Goal: Transaction & Acquisition: Purchase product/service

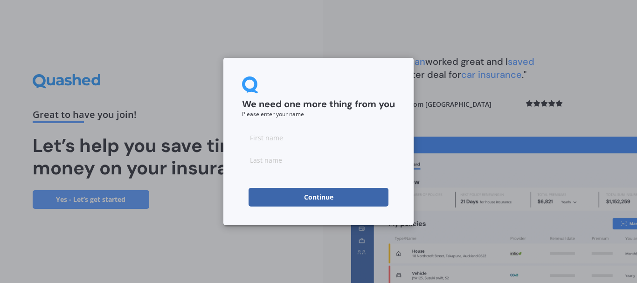
click at [304, 138] on input at bounding box center [318, 137] width 153 height 19
type input "[PERSON_NAME]"
click at [260, 198] on button "Continue" at bounding box center [319, 197] width 140 height 19
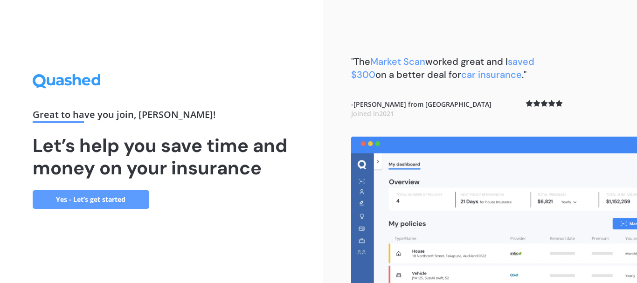
click at [115, 197] on link "Yes - Let’s get started" at bounding box center [91, 199] width 117 height 19
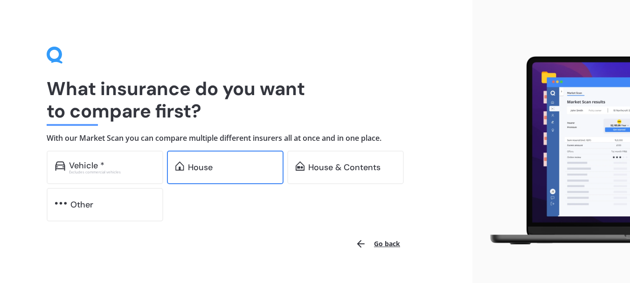
click at [243, 168] on div "House" at bounding box center [231, 167] width 87 height 9
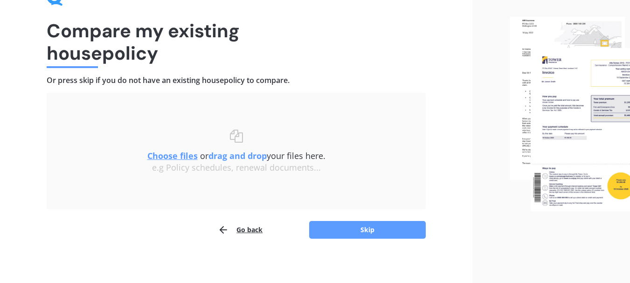
scroll to position [56, 0]
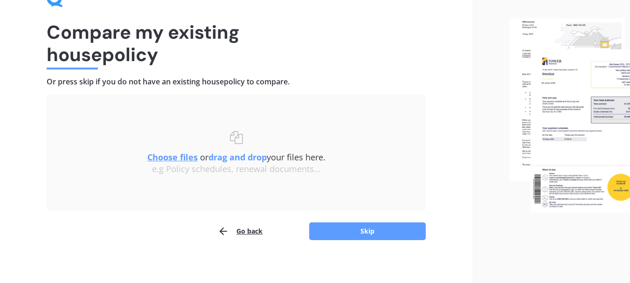
click at [167, 159] on u "Choose files" at bounding box center [172, 157] width 50 height 11
click at [169, 159] on u "Choose files" at bounding box center [172, 157] width 50 height 11
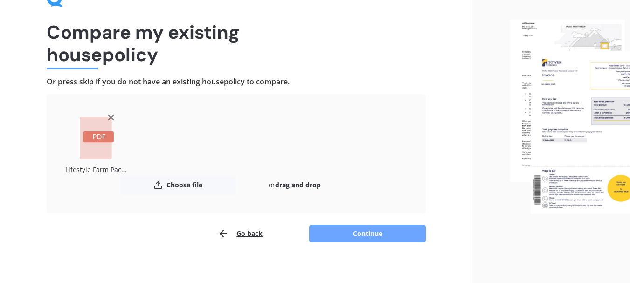
click at [364, 230] on button "Continue" at bounding box center [367, 234] width 117 height 18
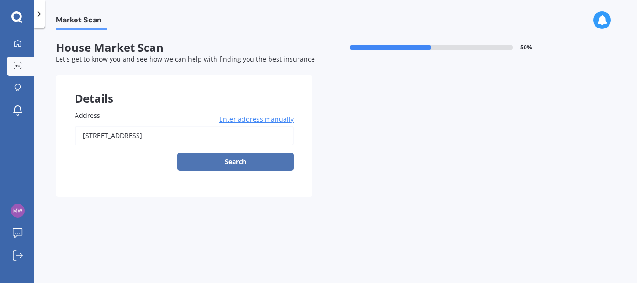
click at [252, 162] on button "Search" at bounding box center [235, 162] width 117 height 18
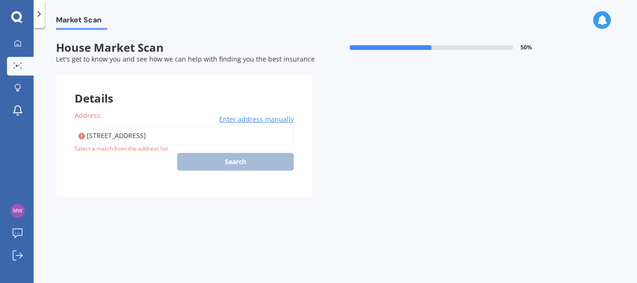
type input "[STREET_ADDRESS]"
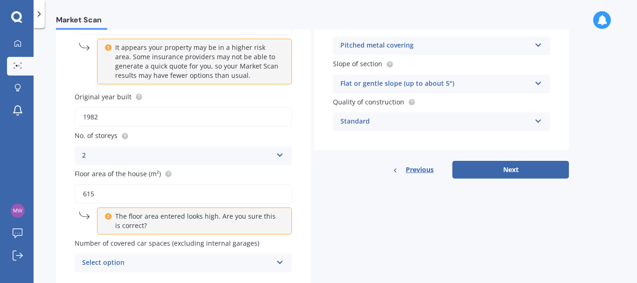
scroll to position [143, 0]
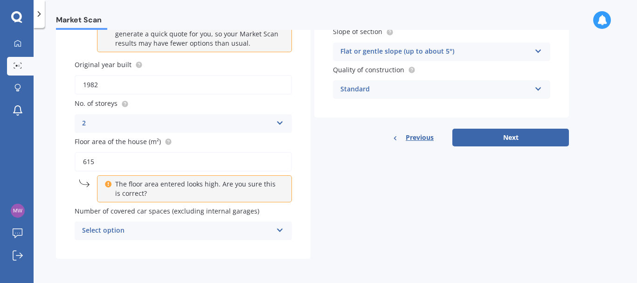
click at [280, 231] on icon at bounding box center [280, 228] width 8 height 7
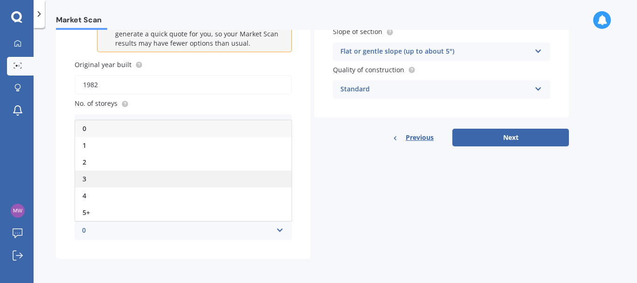
click at [86, 178] on span "3" at bounding box center [85, 178] width 4 height 9
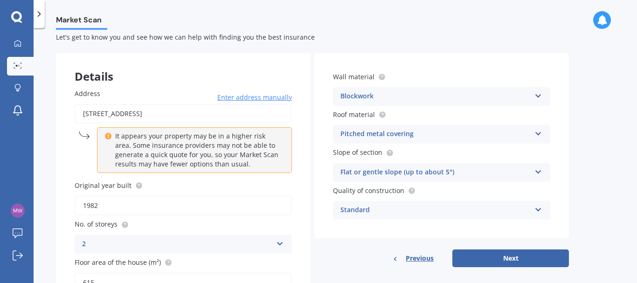
scroll to position [21, 0]
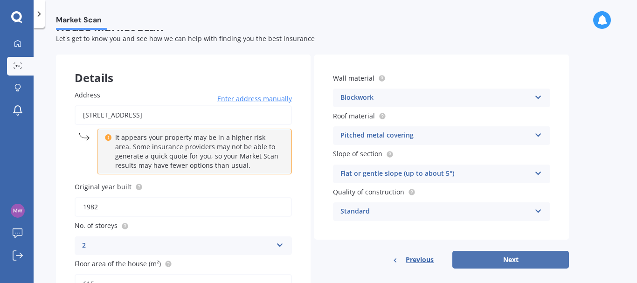
click at [529, 261] on button "Next" at bounding box center [510, 260] width 117 height 18
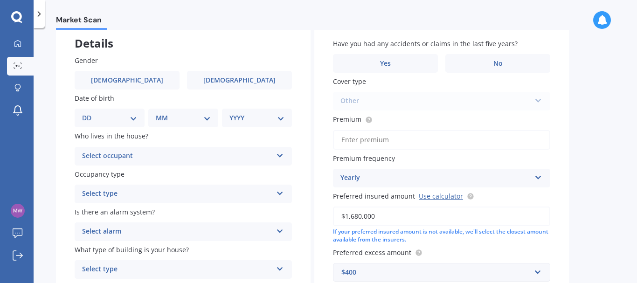
scroll to position [40, 0]
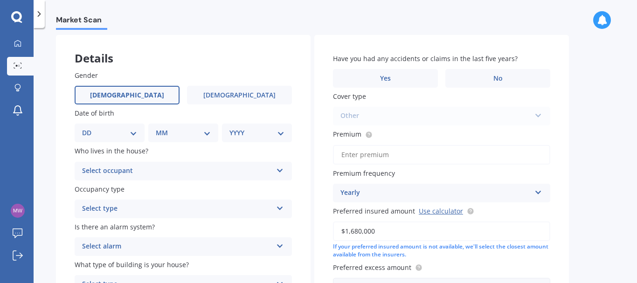
click at [140, 98] on label "[DEMOGRAPHIC_DATA]" at bounding box center [127, 95] width 105 height 19
click at [0, 0] on input "[DEMOGRAPHIC_DATA]" at bounding box center [0, 0] width 0 height 0
click at [132, 134] on select "DD 01 02 03 04 05 06 07 08 09 10 11 12 13 14 15 16 17 18 19 20 21 22 23 24 25 2…" at bounding box center [109, 133] width 55 height 10
select select "29"
click at [90, 128] on select "DD 01 02 03 04 05 06 07 08 09 10 11 12 13 14 15 16 17 18 19 20 21 22 23 24 25 2…" at bounding box center [109, 133] width 55 height 10
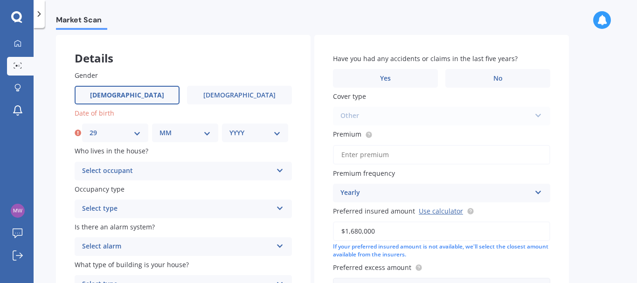
click at [192, 135] on select "MM 01 02 03 04 05 06 07 08 09 10 11 12" at bounding box center [184, 133] width 51 height 10
select select "11"
click at [159, 128] on select "MM 01 02 03 04 05 06 07 08 09 10 11 12" at bounding box center [184, 133] width 51 height 10
click at [247, 132] on select "YYYY 2009 2008 2007 2006 2005 2004 2003 2002 2001 2000 1999 1998 1997 1996 1995…" at bounding box center [254, 133] width 51 height 10
select select "1959"
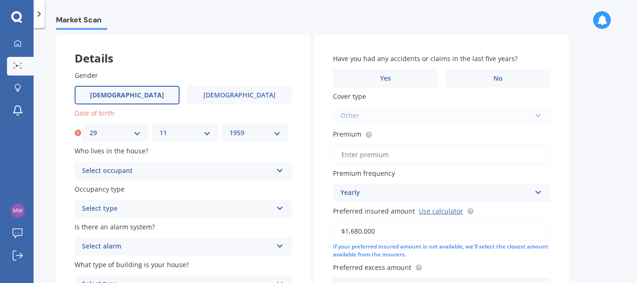
click at [229, 128] on select "YYYY 2009 2008 2007 2006 2005 2004 2003 2002 2001 2000 1999 1998 1997 1996 1995…" at bounding box center [254, 133] width 51 height 10
click at [279, 170] on icon at bounding box center [280, 169] width 8 height 7
click at [250, 189] on div "Owner" at bounding box center [183, 189] width 216 height 17
click at [280, 209] on icon at bounding box center [280, 206] width 8 height 7
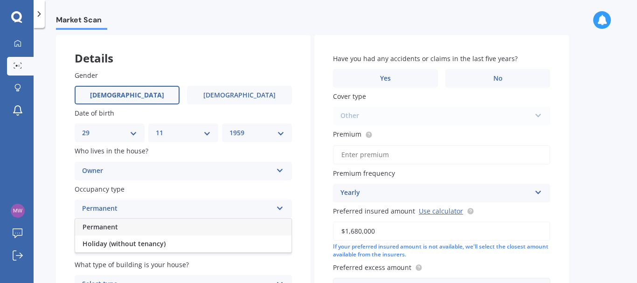
click at [270, 226] on div "Permanent" at bounding box center [183, 227] width 216 height 17
click at [279, 244] on icon at bounding box center [280, 244] width 8 height 7
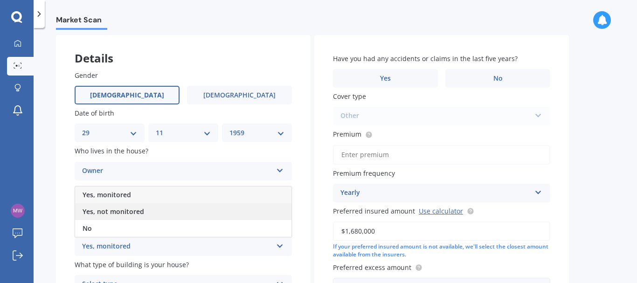
click at [184, 212] on div "Yes, not monitored" at bounding box center [183, 211] width 216 height 17
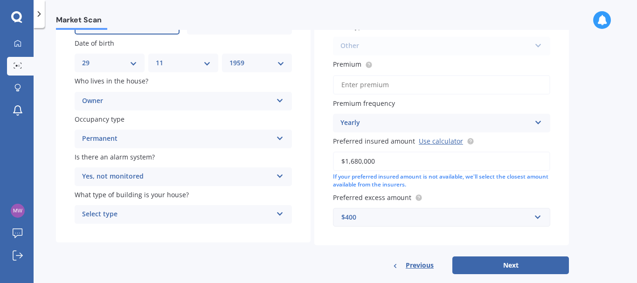
scroll to position [112, 0]
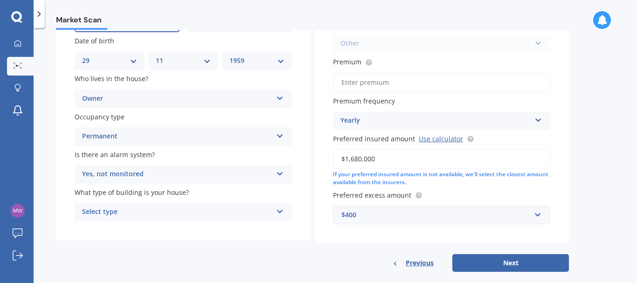
click at [279, 211] on icon at bounding box center [280, 210] width 8 height 7
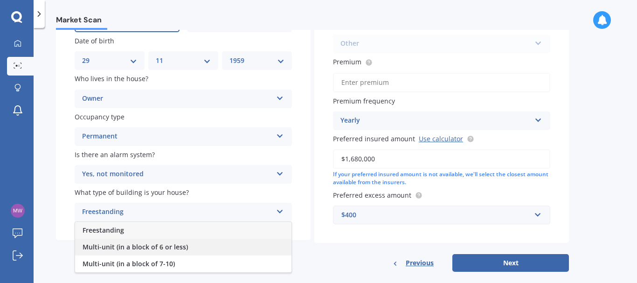
click at [183, 246] on span "Multi-unit (in a block of 6 or less)" at bounding box center [135, 246] width 105 height 9
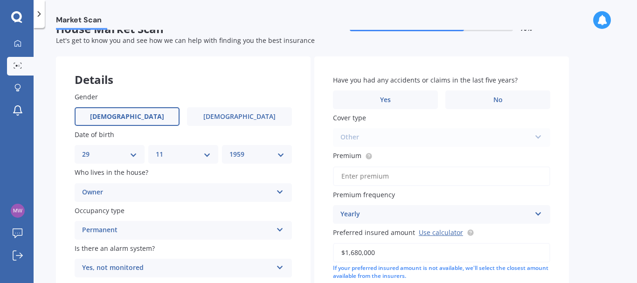
scroll to position [16, 0]
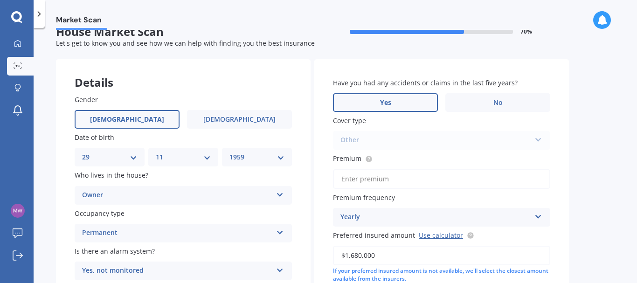
click at [396, 101] on label "Yes" at bounding box center [385, 102] width 105 height 19
click at [0, 0] on input "Yes" at bounding box center [0, 0] width 0 height 0
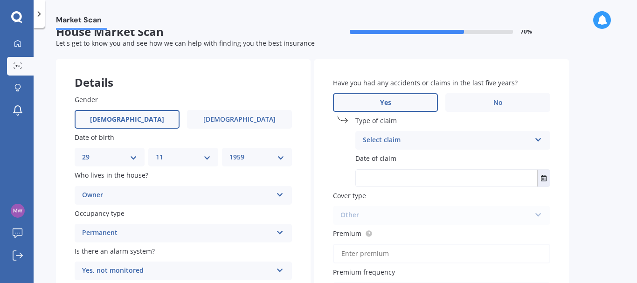
click at [538, 138] on icon at bounding box center [538, 138] width 8 height 7
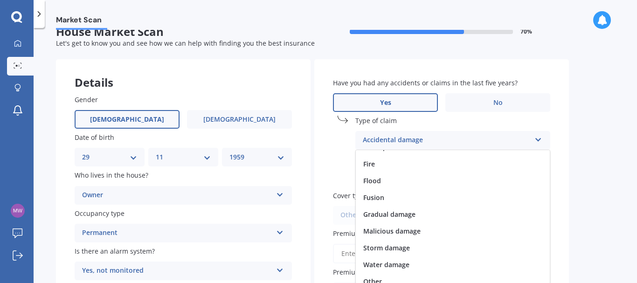
scroll to position [68, 0]
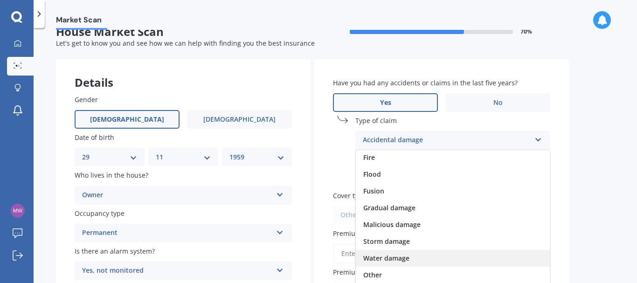
click at [391, 259] on span "Water damage" at bounding box center [386, 258] width 46 height 9
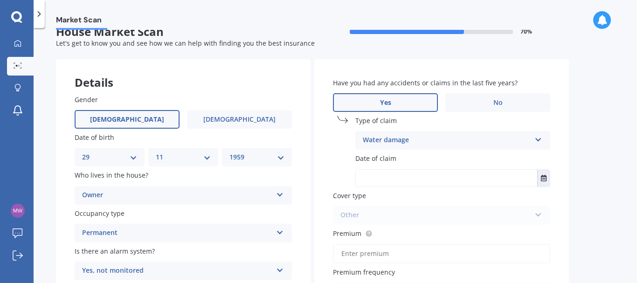
click at [457, 178] on input "text" at bounding box center [446, 178] width 181 height 17
click at [544, 178] on icon "Select date" at bounding box center [544, 178] width 6 height 7
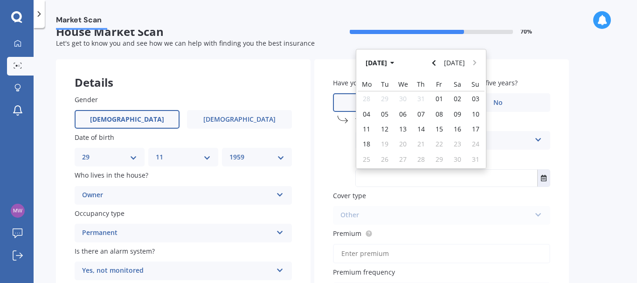
click at [473, 178] on input "text" at bounding box center [446, 178] width 181 height 17
type input "[DATE]"
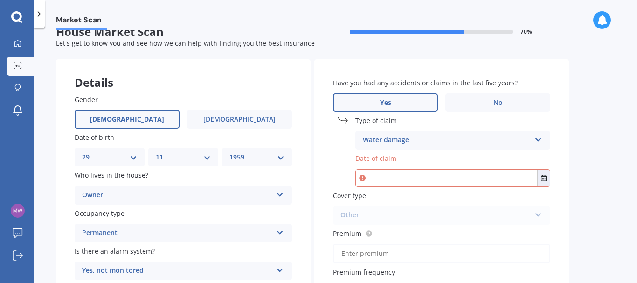
click at [538, 213] on div "Other Home - Flexi Home - Maxi Other" at bounding box center [441, 215] width 217 height 19
click at [459, 177] on input "text" at bounding box center [446, 178] width 181 height 17
type input "[DATE]"
click at [476, 216] on div "Other Home - Flexi Home - Maxi Other" at bounding box center [441, 215] width 217 height 19
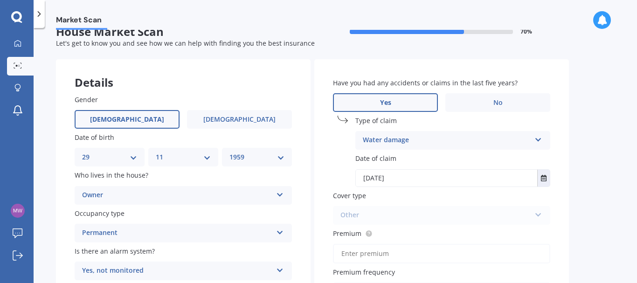
click at [539, 215] on div "Other Home - Flexi Home - Maxi Other" at bounding box center [441, 215] width 217 height 19
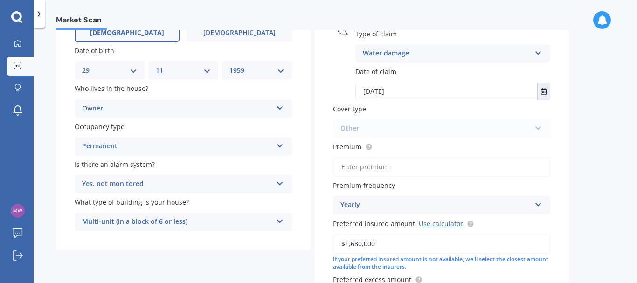
scroll to position [125, 0]
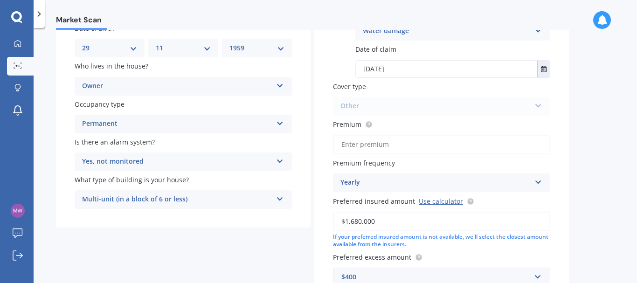
click at [537, 182] on icon at bounding box center [538, 180] width 8 height 7
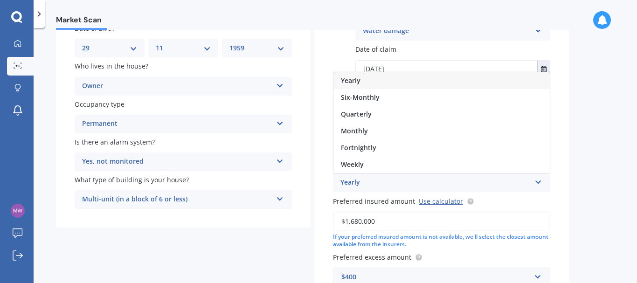
click at [537, 182] on icon at bounding box center [538, 180] width 8 height 7
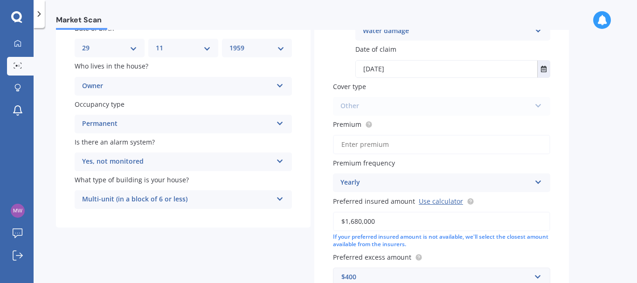
click at [379, 222] on input "$1,680,000" at bounding box center [441, 222] width 217 height 20
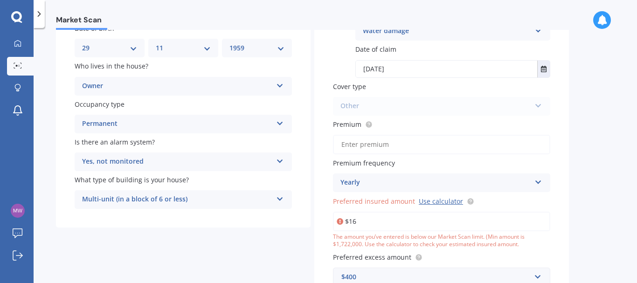
type input "$1"
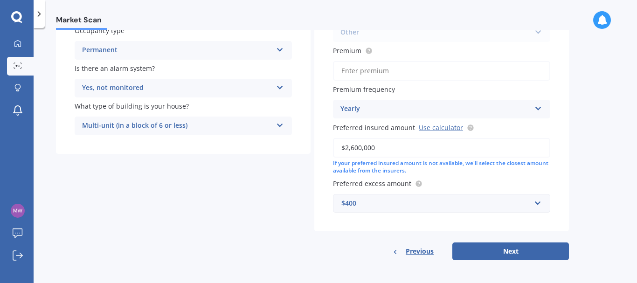
scroll to position [200, 0]
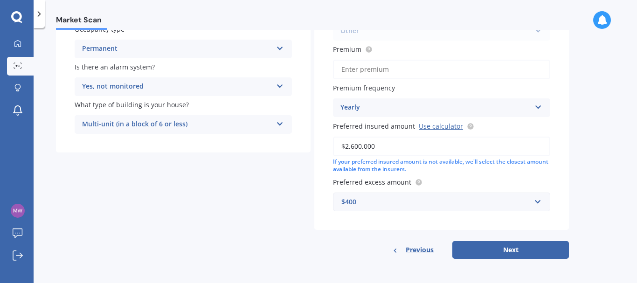
type input "$2,600,000"
click at [519, 201] on div "$400" at bounding box center [435, 202] width 189 height 10
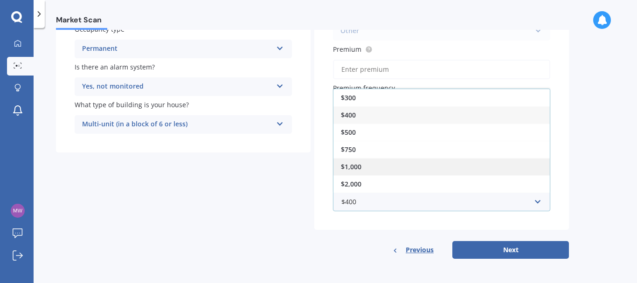
click at [376, 167] on div "$1,000" at bounding box center [441, 166] width 216 height 17
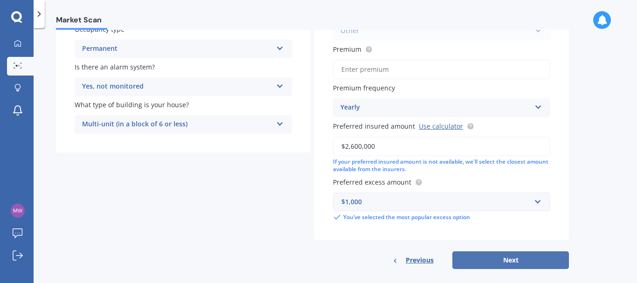
click at [533, 261] on button "Next" at bounding box center [510, 260] width 117 height 18
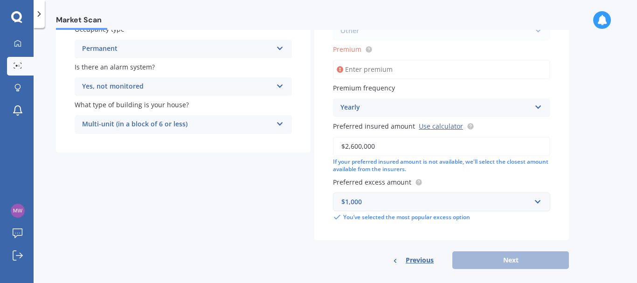
click at [480, 73] on input "Premium" at bounding box center [441, 70] width 217 height 20
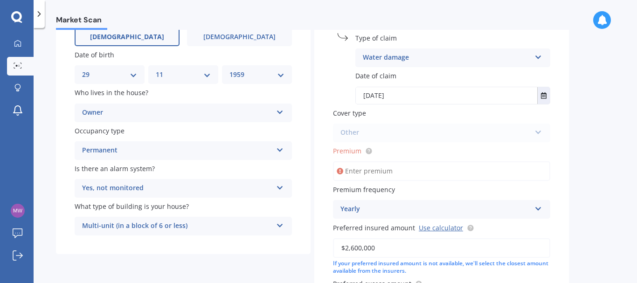
scroll to position [100, 0]
click at [399, 170] on input "Premium" at bounding box center [441, 170] width 217 height 20
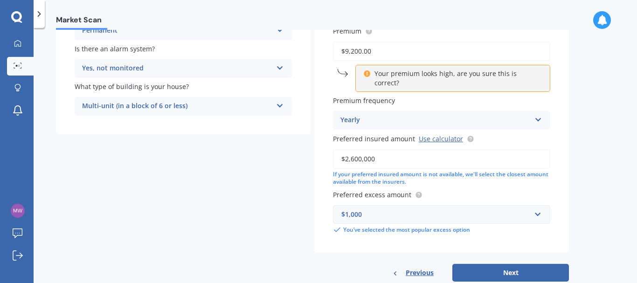
scroll to position [232, 0]
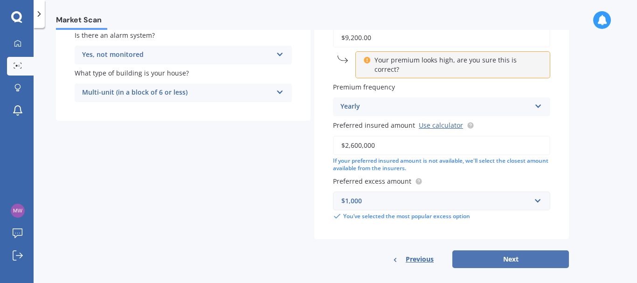
type input "$9,200.00"
click at [519, 250] on button "Next" at bounding box center [510, 259] width 117 height 18
select select "29"
select select "11"
select select "1959"
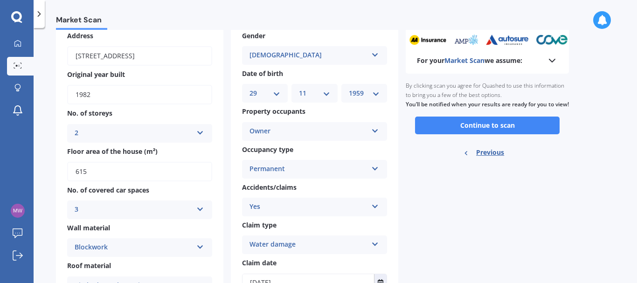
scroll to position [44, 0]
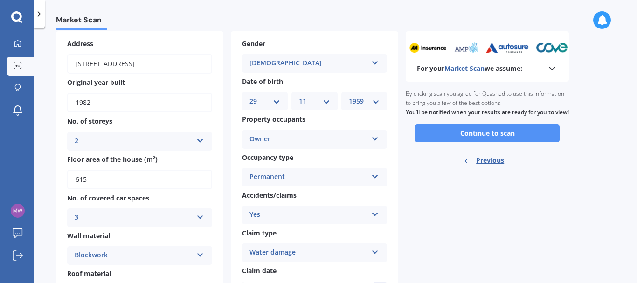
click at [535, 141] on button "Continue to scan" at bounding box center [487, 134] width 145 height 18
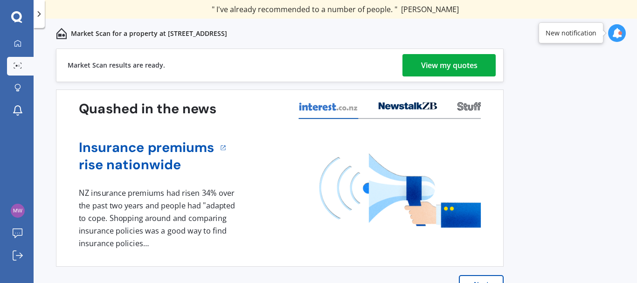
click at [457, 65] on div "View my quotes" at bounding box center [449, 65] width 56 height 22
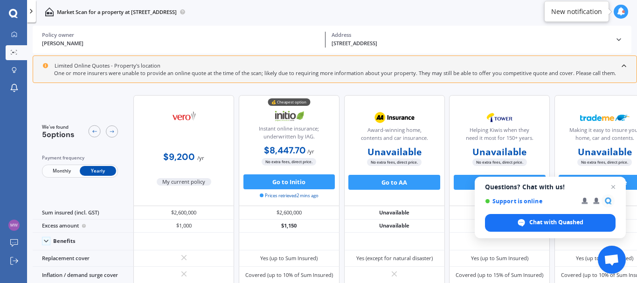
scroll to position [0, 27]
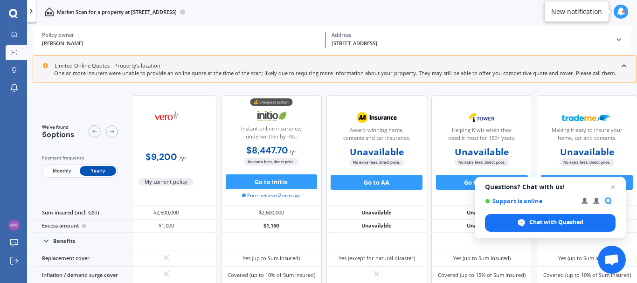
click at [59, 172] on span "Monthly" at bounding box center [61, 171] width 36 height 10
click at [96, 171] on span "Yearly" at bounding box center [98, 171] width 36 height 10
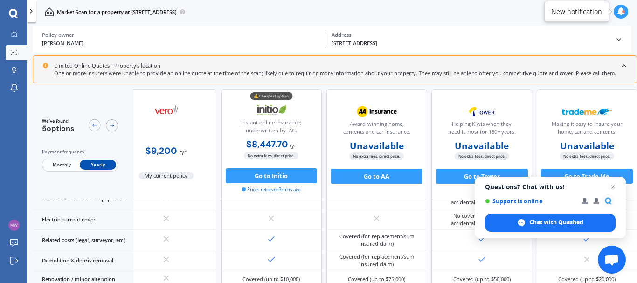
scroll to position [333, 27]
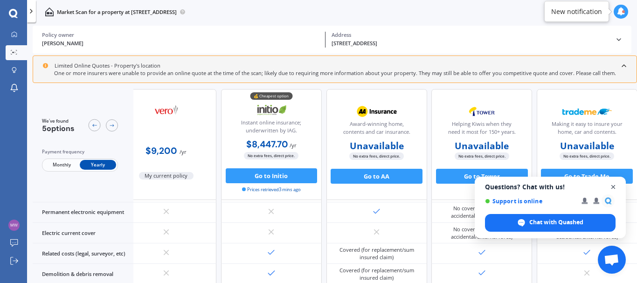
click at [616, 188] on span "Open chat" at bounding box center [614, 187] width 12 height 12
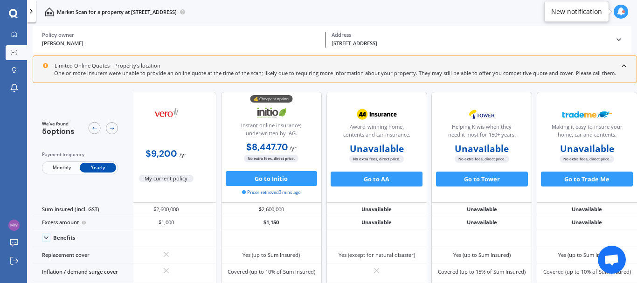
scroll to position [0, 27]
